Goal: Task Accomplishment & Management: Complete application form

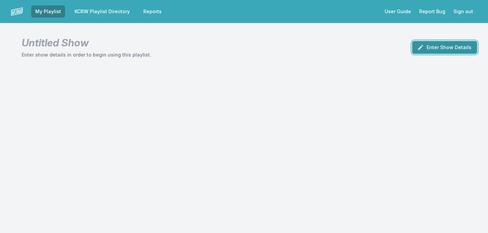
click at [463, 52] on button "Enter Show Details" at bounding box center [445, 47] width 65 height 13
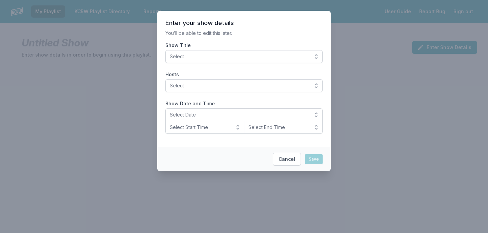
click at [269, 57] on span "Select" at bounding box center [239, 56] width 139 height 7
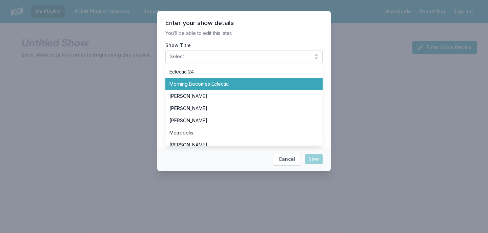
click at [229, 87] on span "Morning Becomes Eclectic" at bounding box center [240, 84] width 141 height 7
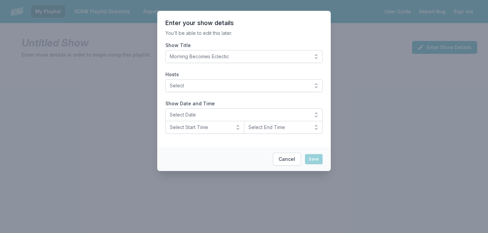
click at [211, 93] on section "Enter your show details You’ll be able to edit this later. Show Title Morning B…" at bounding box center [244, 79] width 174 height 137
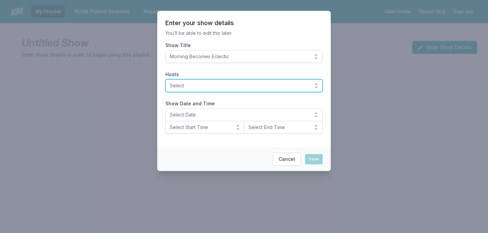
click at [209, 88] on span "Select" at bounding box center [239, 85] width 139 height 7
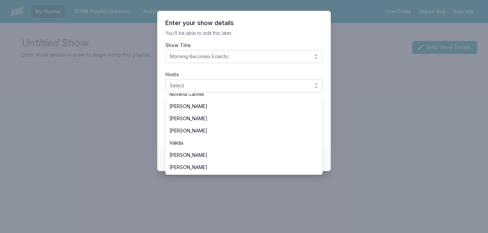
scroll to position [162, 0]
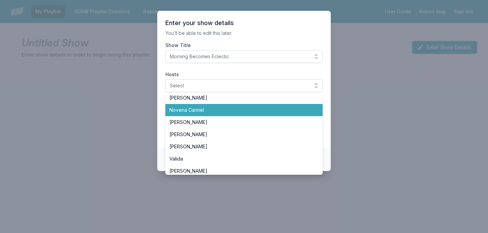
click at [206, 112] on span "Novena Carmel" at bounding box center [240, 110] width 141 height 7
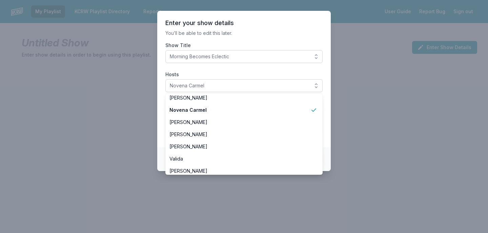
click at [253, 32] on p "You’ll be able to edit this later." at bounding box center [244, 33] width 157 height 7
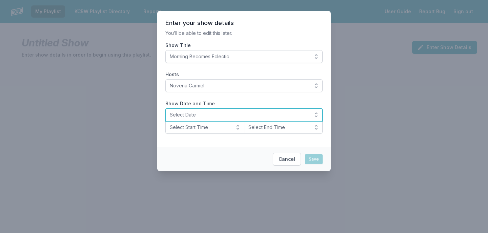
click at [195, 118] on span "Select Date" at bounding box center [239, 115] width 139 height 7
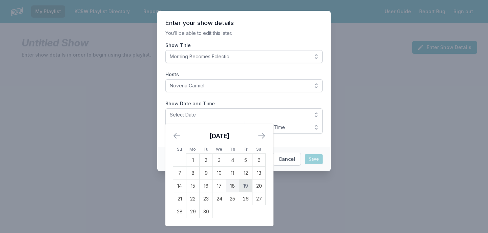
click at [248, 187] on td "19" at bounding box center [245, 186] width 13 height 13
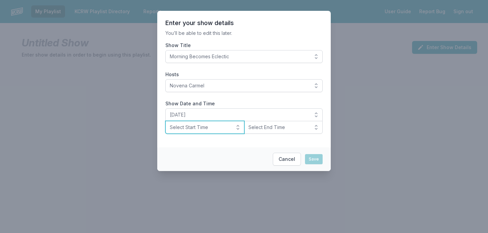
click at [225, 123] on button "Select Start Time" at bounding box center [205, 127] width 79 height 13
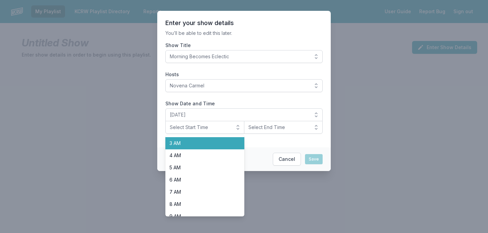
scroll to position [79, 0]
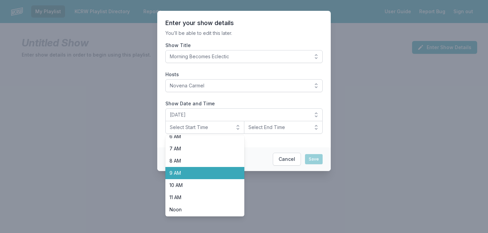
click at [214, 172] on span "9 AM" at bounding box center [201, 173] width 63 height 7
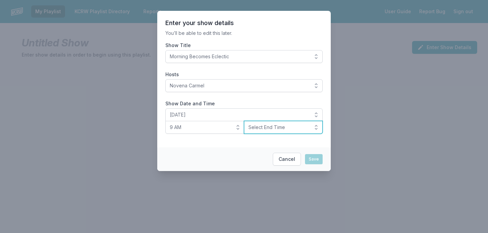
click at [265, 132] on button "Select End Time" at bounding box center [283, 127] width 79 height 13
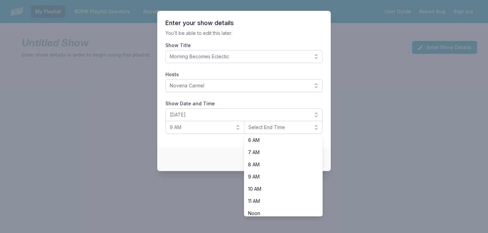
scroll to position [124, 0]
click at [266, 168] on span "Noon" at bounding box center [279, 165] width 63 height 7
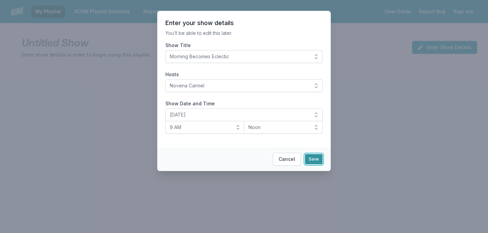
click at [315, 161] on button "Save" at bounding box center [314, 159] width 18 height 10
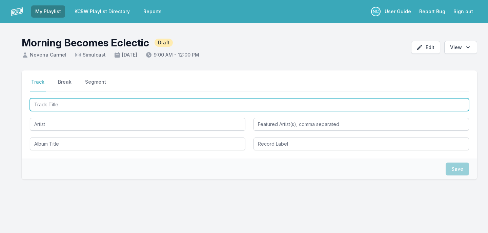
click at [196, 108] on input "Track Title" at bounding box center [250, 104] width 440 height 13
type input "Loser"
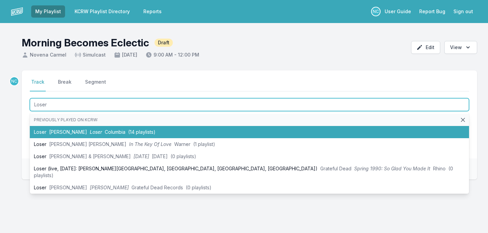
click at [179, 129] on li "Loser [PERSON_NAME] Loser Columbia (14 playlists)" at bounding box center [250, 132] width 440 height 12
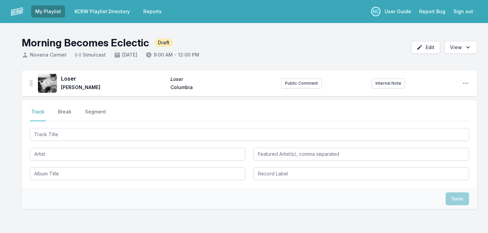
click at [101, 10] on link "KCRW Playlist Directory" at bounding box center [102, 11] width 63 height 12
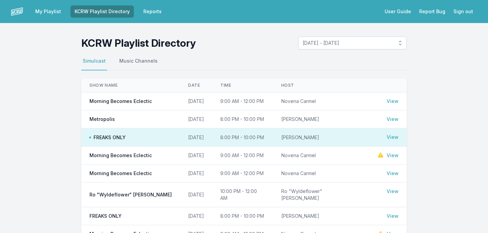
click at [393, 153] on link "View" at bounding box center [393, 155] width 12 height 7
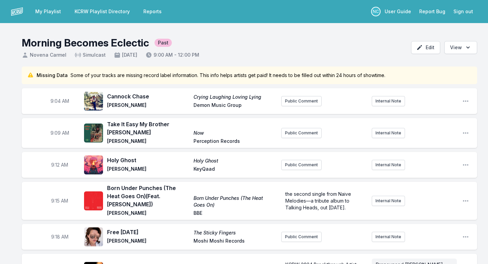
click at [51, 12] on link "My Playlist" at bounding box center [48, 11] width 34 height 12
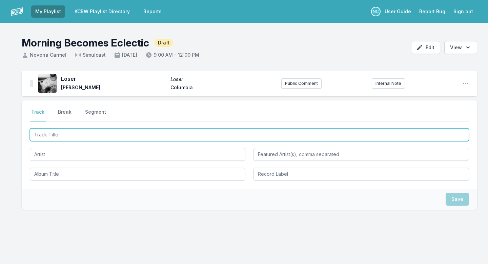
click at [84, 133] on input "Track Title" at bounding box center [250, 134] width 440 height 13
paste input "Constant and Uniform Movement Unknown"
type input "Constant and Uniform Movement Unknown"
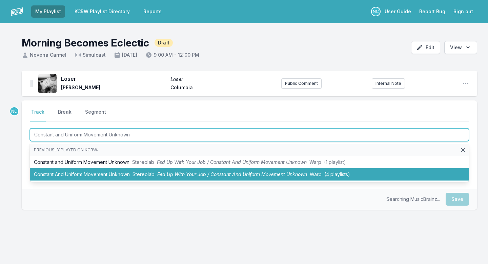
click at [190, 171] on li "Constant And Uniform Movement Unknown Stereolab Fed Up With Your Job / Constant…" at bounding box center [250, 174] width 440 height 12
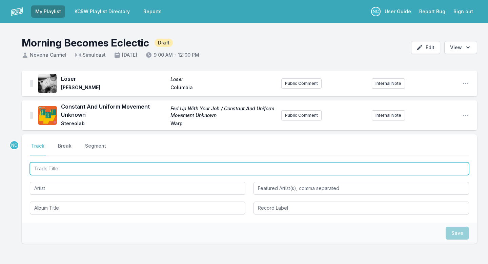
paste input "Dominoes"
type input "Dominoes"
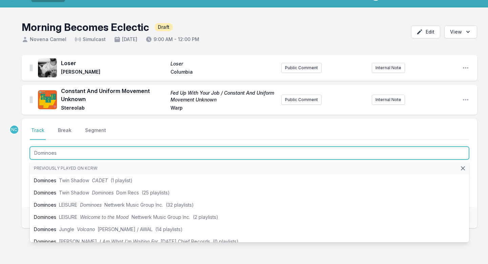
scroll to position [20, 0]
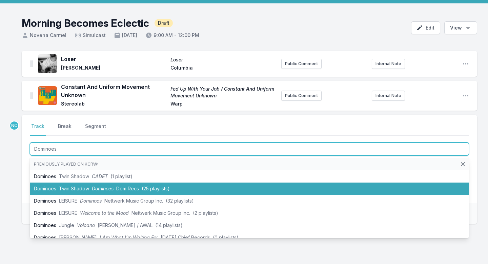
click at [195, 187] on li "Dominoes Twin Shadow Dominoes Dom Recs (25 playlists)" at bounding box center [250, 189] width 440 height 12
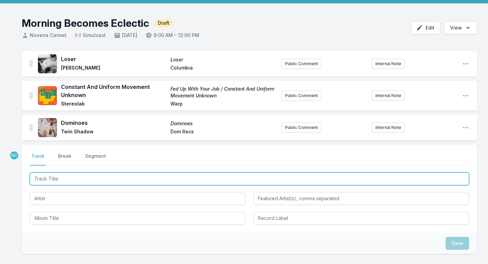
paste input "Get It Over"
type input "Get It Over"
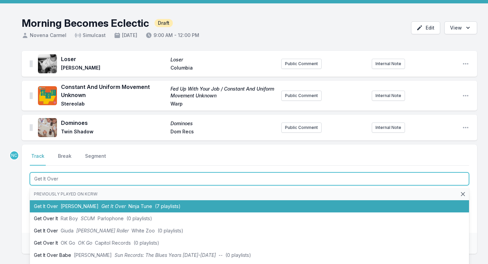
click at [171, 207] on li "Get It Over [PERSON_NAME] Get It Over Ninja Tune (7 playlists)" at bounding box center [250, 206] width 440 height 12
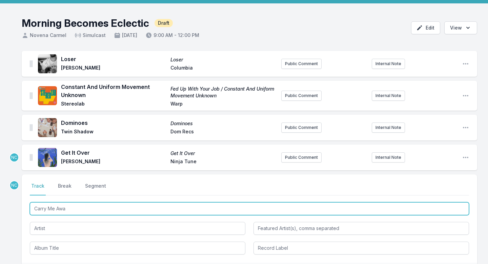
type input "Carry Me Away"
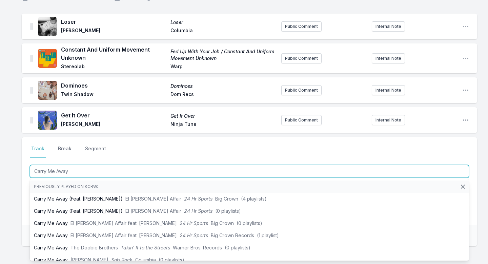
scroll to position [63, 0]
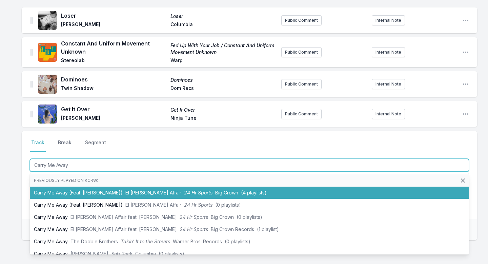
click at [187, 197] on li "Carry Me Away (Feat. [PERSON_NAME]) El [PERSON_NAME] Affair 24 Hr Sports Big Cr…" at bounding box center [250, 193] width 440 height 12
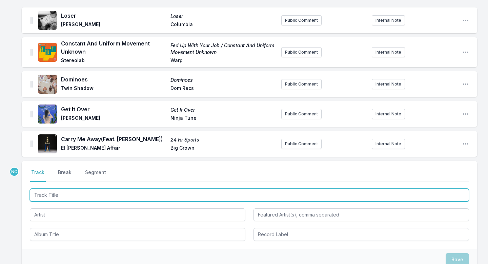
click at [178, 190] on input "Track Title" at bounding box center [250, 195] width 440 height 13
paste input "9am"
type input "9am"
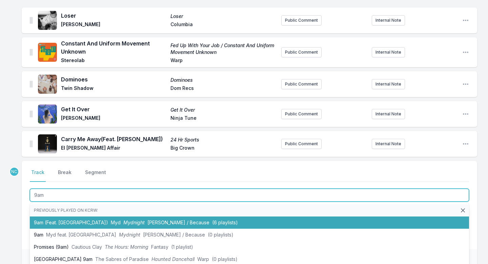
click at [157, 220] on span "[PERSON_NAME] / Because" at bounding box center [179, 222] width 62 height 6
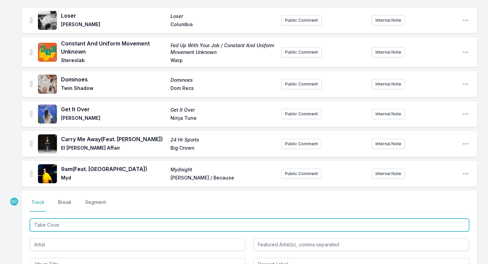
type input "Take Cover"
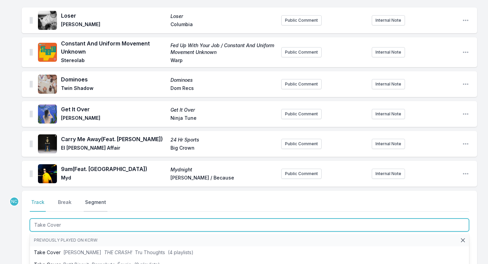
scroll to position [103, 0]
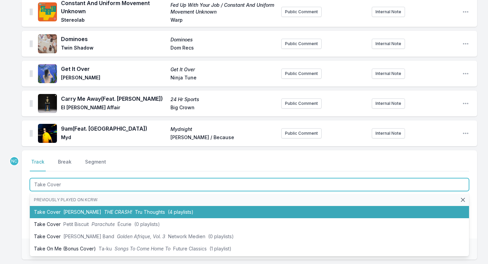
click at [92, 212] on span "[PERSON_NAME]" at bounding box center [82, 212] width 38 height 6
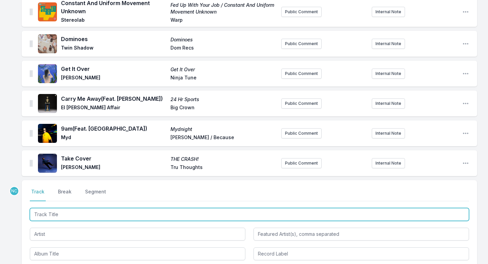
scroll to position [133, 0]
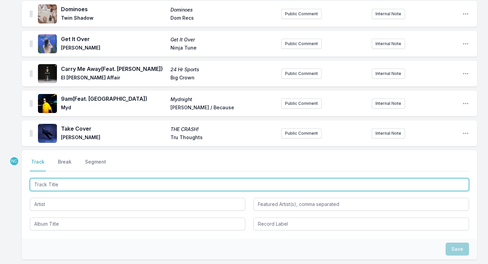
click at [156, 180] on input "Track Title" at bounding box center [250, 184] width 440 height 13
paste input "More"
type input "More"
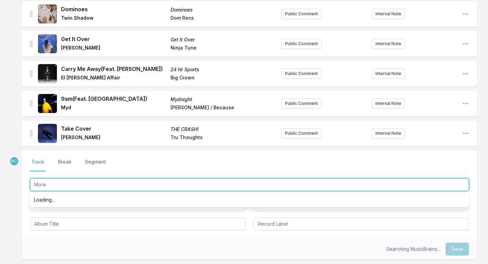
scroll to position [189, 0]
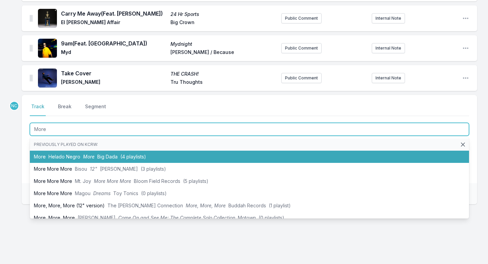
click at [192, 155] on li "More Helado Negro More Big Dada (4 playlists)" at bounding box center [250, 157] width 440 height 12
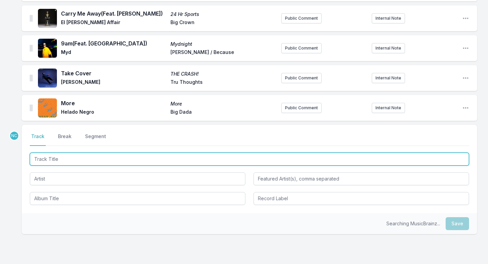
scroll to position [218, 0]
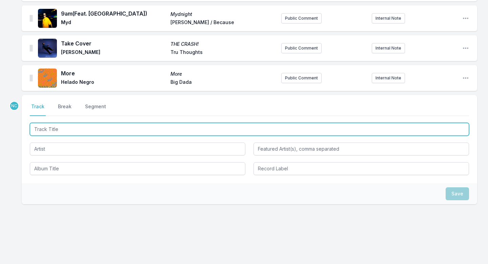
click at [190, 132] on input "Track Title" at bounding box center [250, 129] width 440 height 13
paste input "Tip Toe"
type input "Tip Toe"
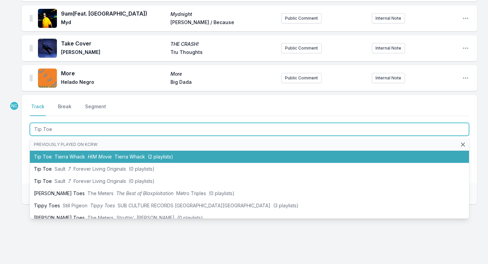
click at [172, 158] on li "Tip Toe Tierra Whack HIM Movie Tierra Whack (2 playlists)" at bounding box center [250, 157] width 440 height 12
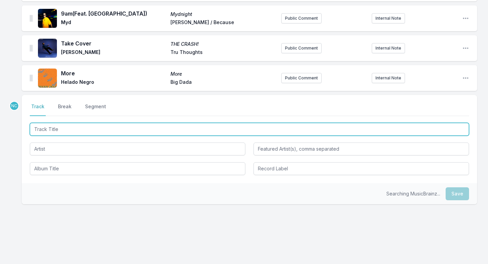
scroll to position [248, 0]
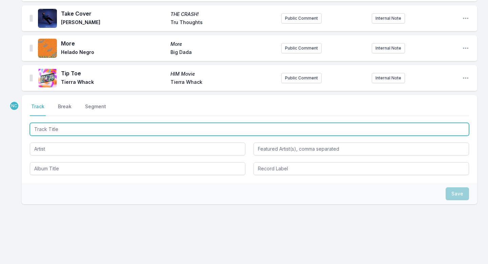
click at [217, 128] on input "Track Title" at bounding box center [250, 129] width 440 height 13
paste input "Bang (Peanut Butter Wolf Remix)"
type input "Bang (Peanut Butter Wolf Remix)"
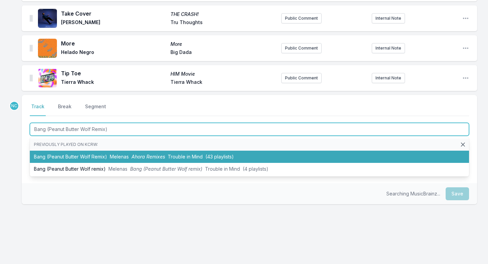
click at [198, 156] on span "Trouble in Mind" at bounding box center [185, 157] width 35 height 6
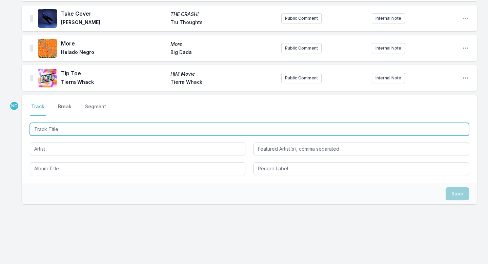
scroll to position [278, 0]
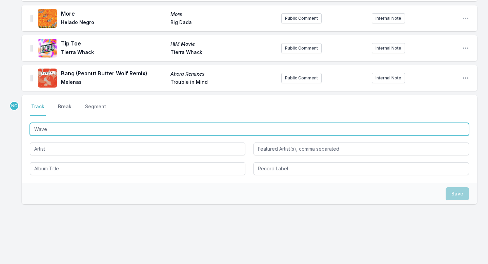
type input "Waves"
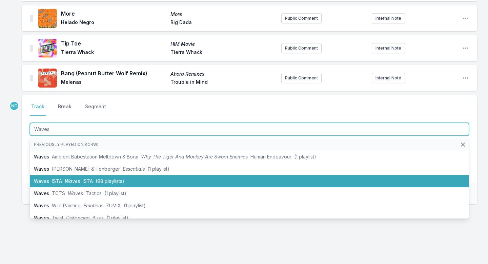
click at [151, 183] on li "Waves ISTA Waves ISTA (98 playlists)" at bounding box center [250, 181] width 440 height 12
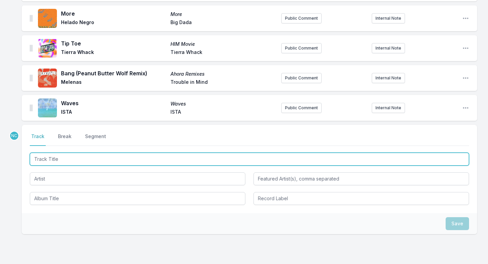
scroll to position [308, 0]
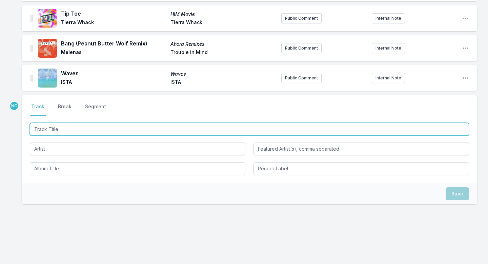
click at [114, 132] on input "Track Title" at bounding box center [250, 129] width 440 height 13
type input "Pokemon"
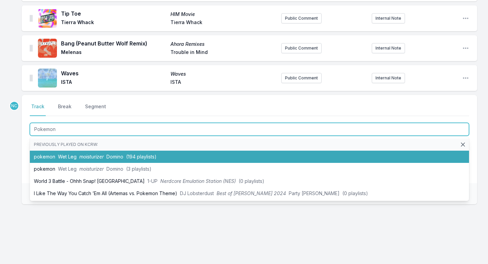
click at [108, 153] on li "pokemon Wet Leg moisturizer Domino (194 playlists)" at bounding box center [250, 157] width 440 height 12
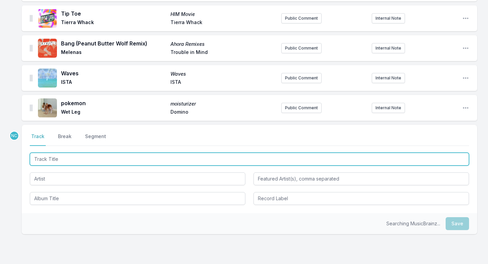
scroll to position [338, 0]
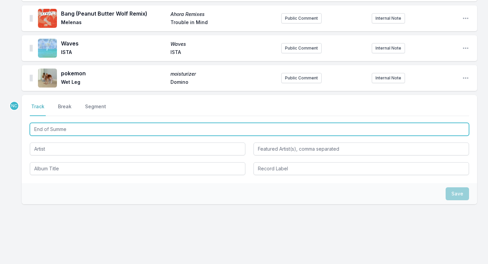
type input "End of Summer"
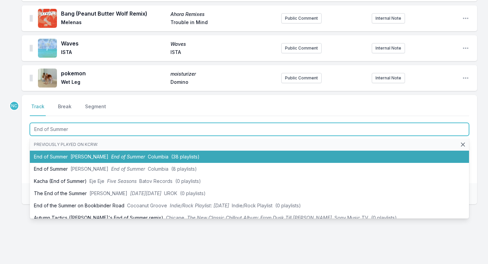
click at [162, 153] on li "End of Summer Tame Impala End of Summer Columbia (38 playlists)" at bounding box center [250, 157] width 440 height 12
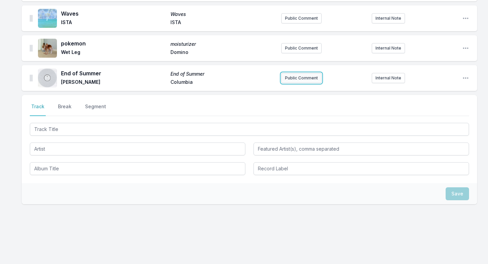
click at [307, 79] on button "Public Comment" at bounding box center [302, 78] width 40 height 10
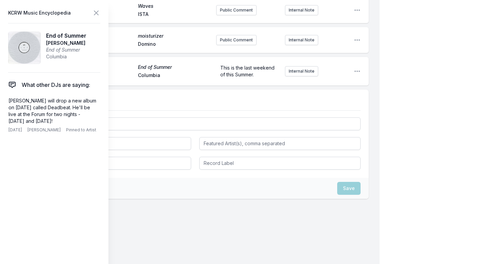
scroll to position [364, 0]
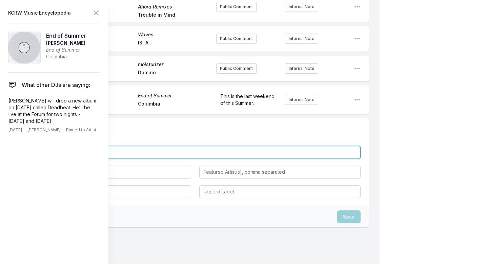
click at [170, 149] on input "Track Title" at bounding box center [195, 152] width 331 height 13
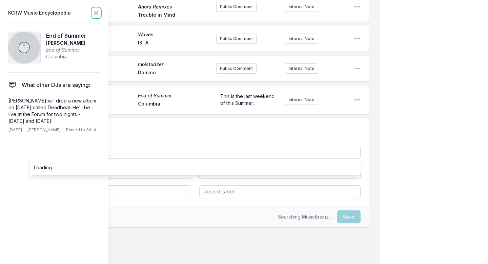
click at [97, 8] on button at bounding box center [96, 12] width 8 height 9
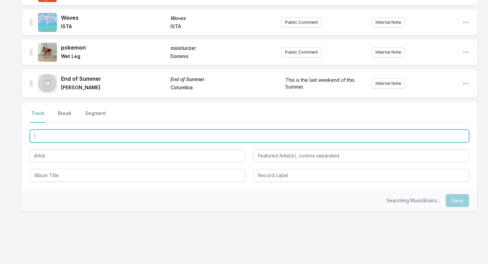
click at [71, 139] on input "I" at bounding box center [250, 136] width 440 height 13
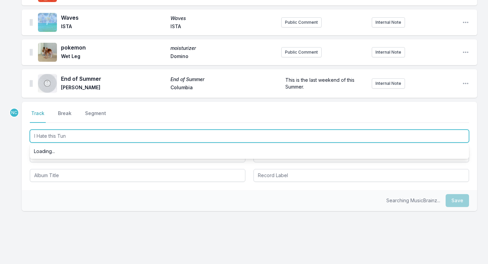
type input "I Hate this Tune"
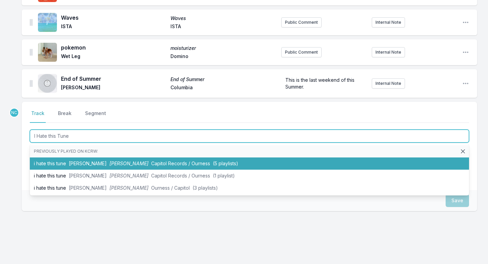
click at [75, 163] on span "[PERSON_NAME]" at bounding box center [88, 163] width 38 height 6
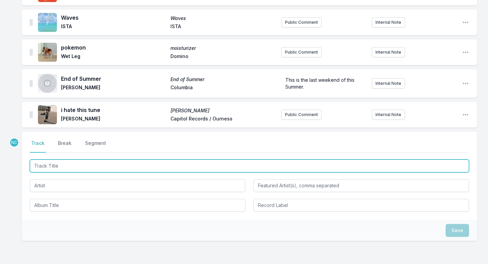
scroll to position [394, 0]
